Goal: Submit feedback/report problem: Submit feedback/report problem

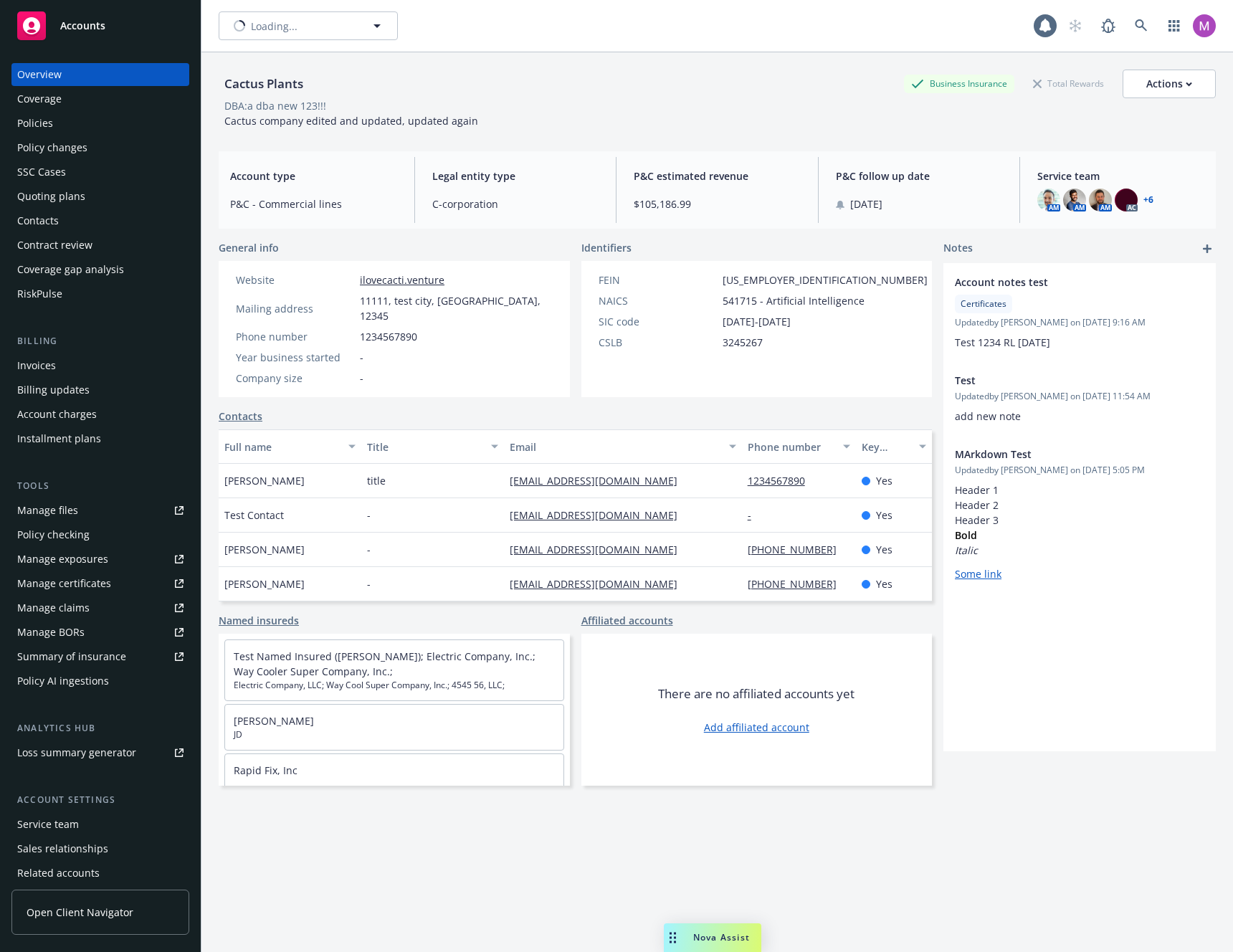
click at [745, 939] on span "Nova Assist" at bounding box center [722, 937] width 57 height 12
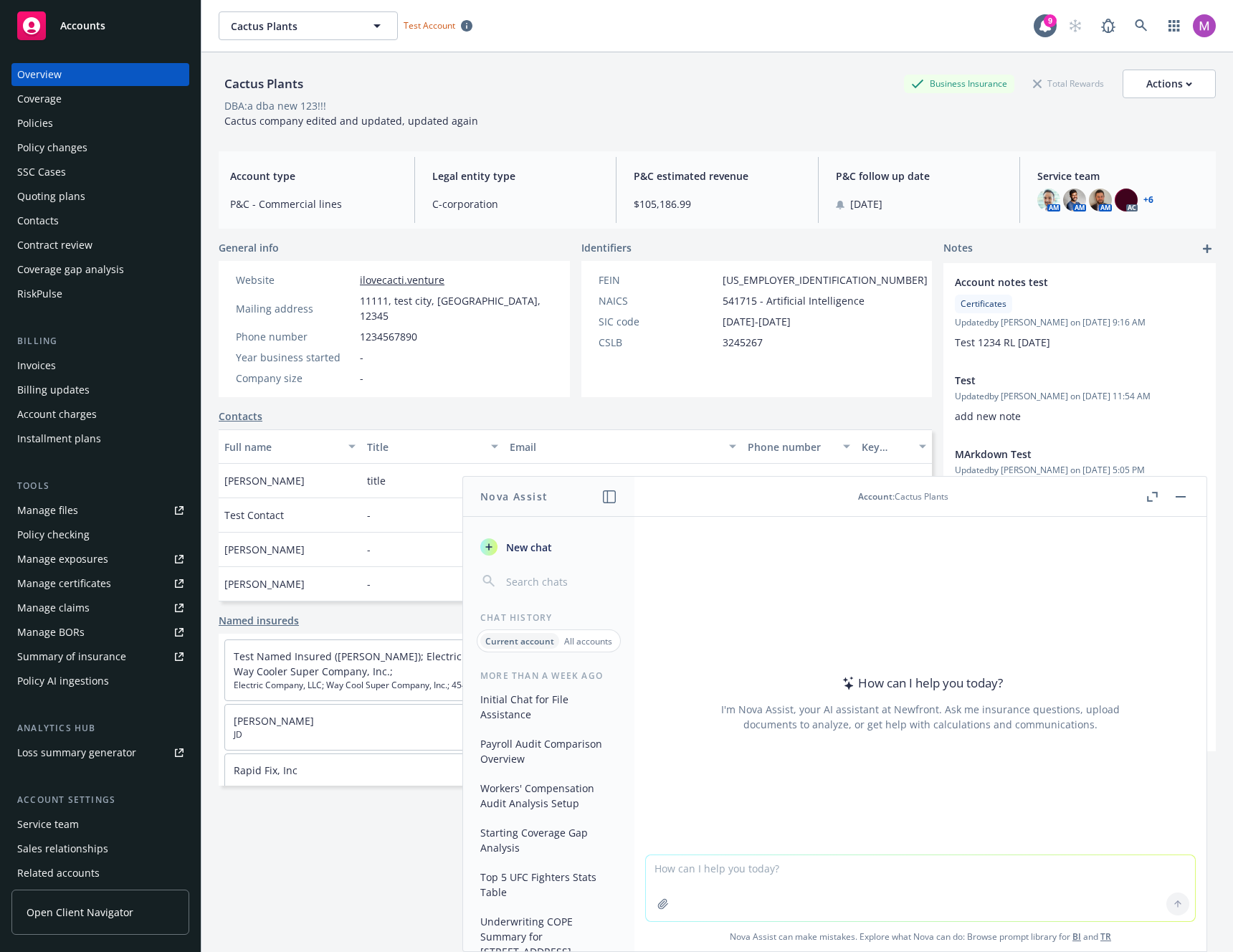
click at [657, 899] on icon "button" at bounding box center [663, 905] width 12 height 12
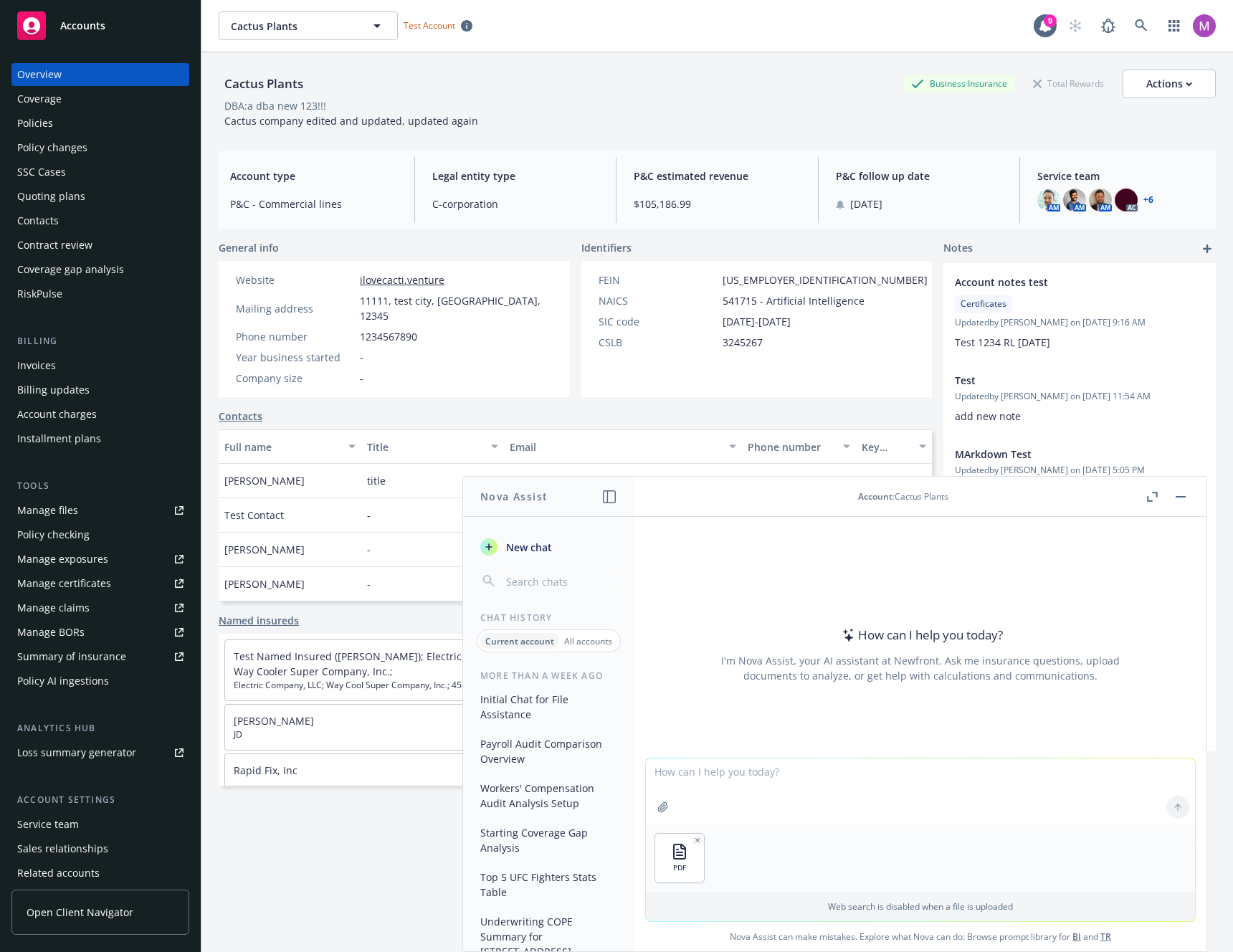
click at [710, 786] on textarea at bounding box center [921, 791] width 549 height 66
type textarea "ssss"
click at [441, 333] on div "Website ilovecacti.venture Mailing address [STREET_ADDRESS] Phone number [PHONE…" at bounding box center [394, 329] width 328 height 114
